Goal: Information Seeking & Learning: Learn about a topic

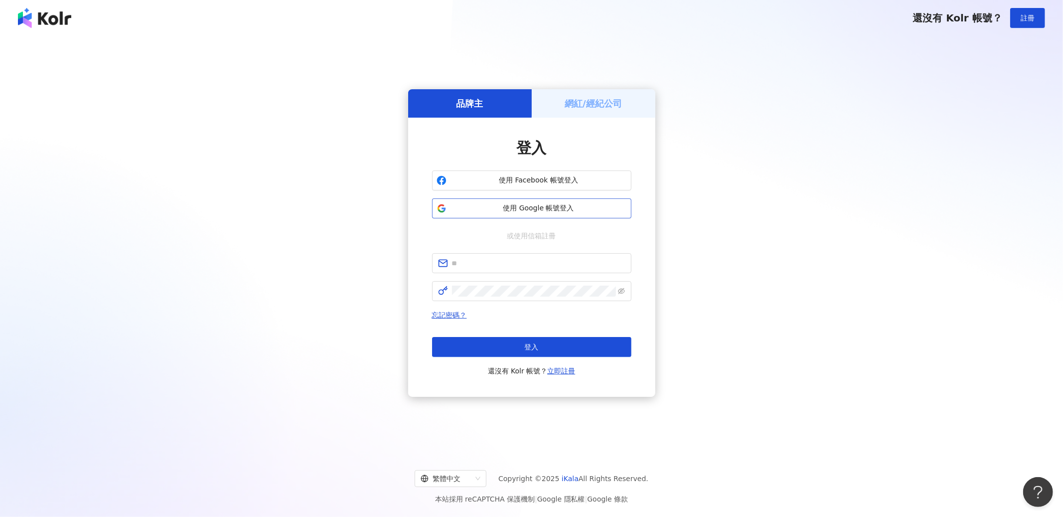
click at [578, 216] on button "使用 Google 帳號登入" at bounding box center [531, 208] width 199 height 20
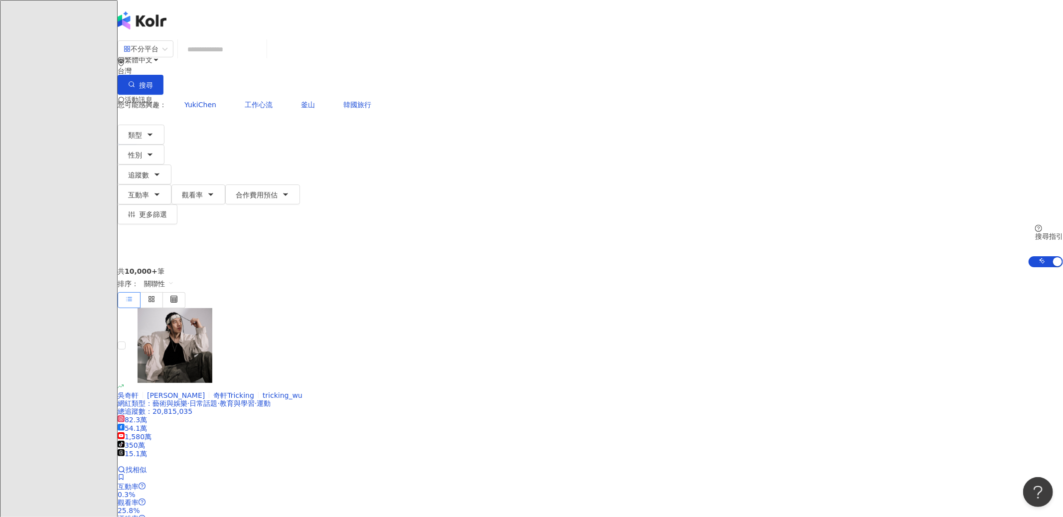
click at [263, 59] on input "search" at bounding box center [222, 49] width 81 height 19
type input "*"
type input "*****"
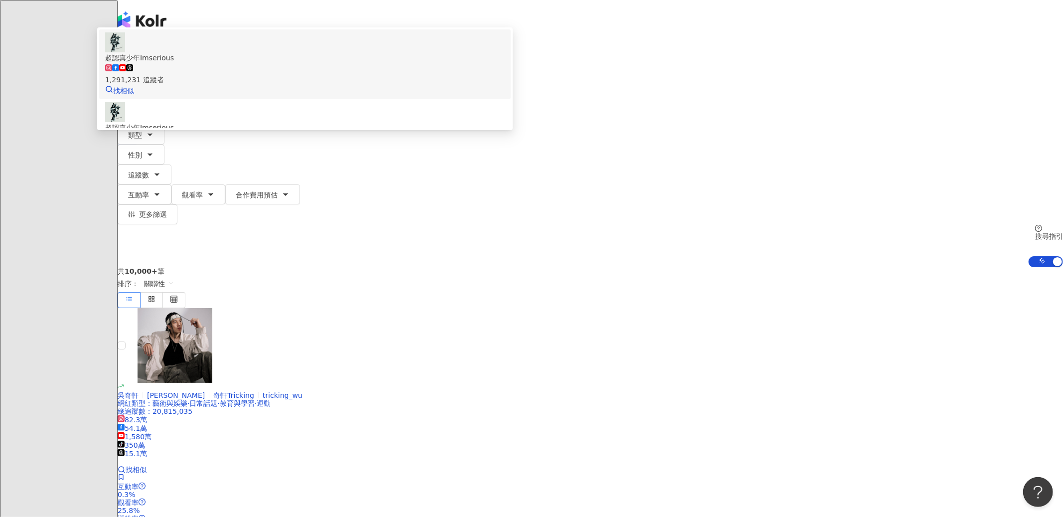
click at [505, 85] on div "1,291,231 追蹤者" at bounding box center [305, 74] width 400 height 22
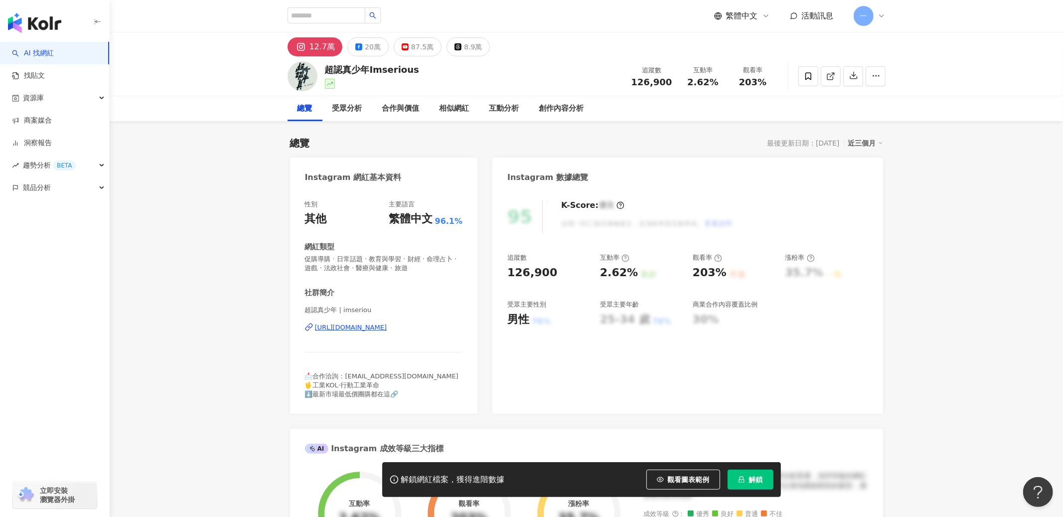
click at [741, 479] on icon "lock" at bounding box center [741, 479] width 7 height 7
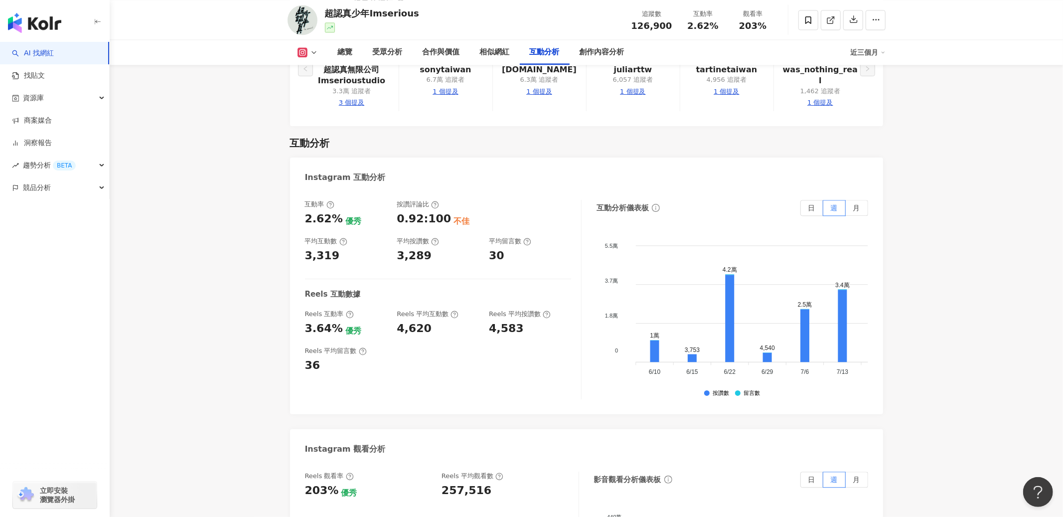
scroll to position [1909, 0]
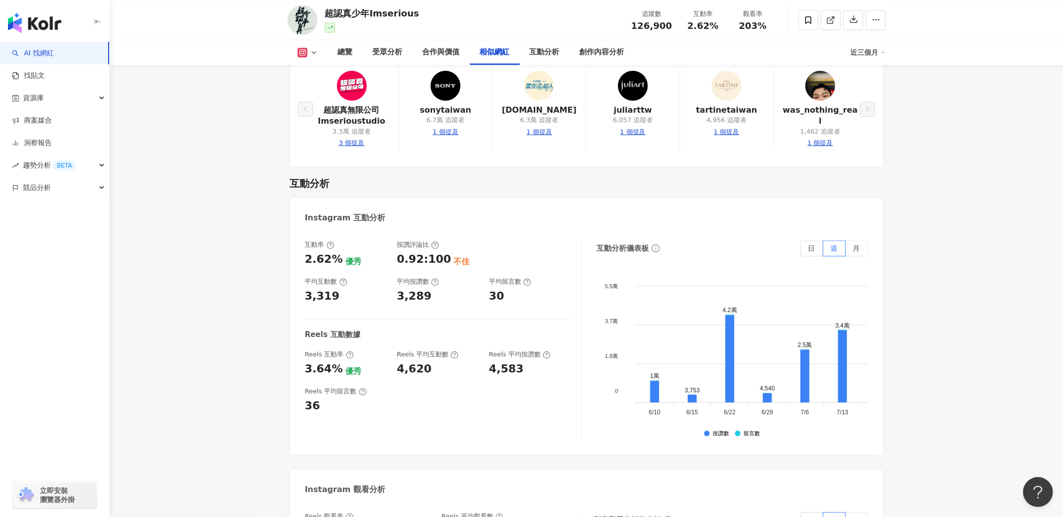
click at [314, 53] on icon at bounding box center [314, 52] width 8 height 8
click at [336, 98] on button "Facebook" at bounding box center [318, 94] width 51 height 14
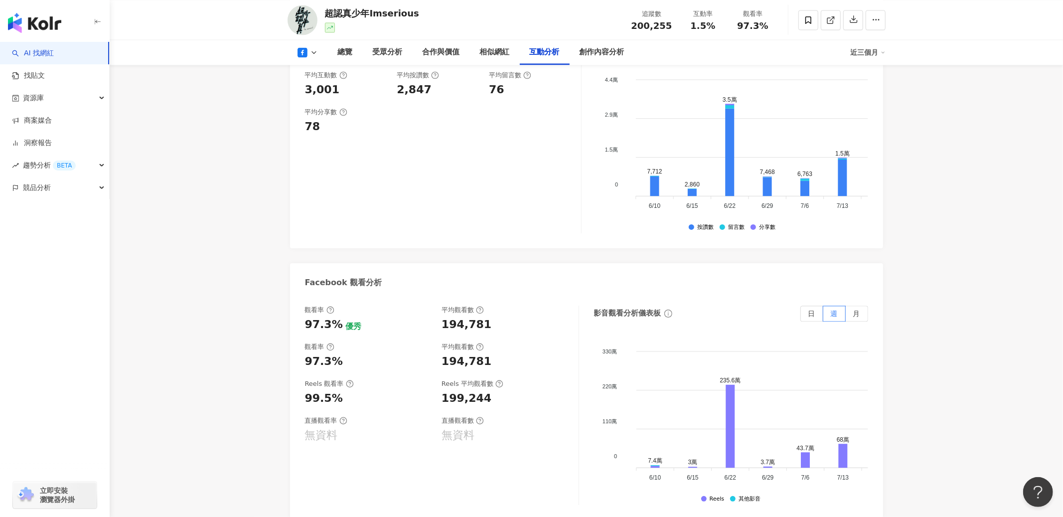
scroll to position [1754, 0]
